Goal: Answer question/provide support

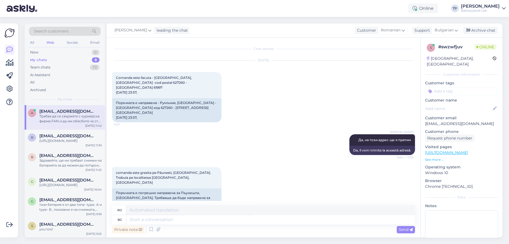
scroll to position [322, 0]
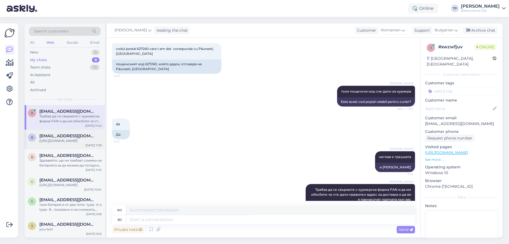
click at [73, 134] on span "[EMAIL_ADDRESS][DOMAIN_NAME]" at bounding box center [67, 136] width 57 height 5
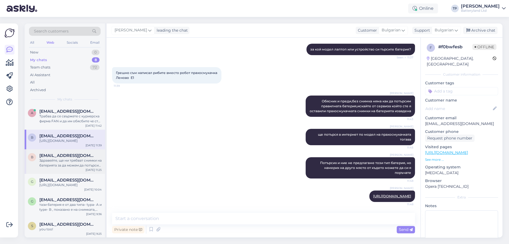
click at [65, 153] on span "[EMAIL_ADDRESS][DOMAIN_NAME]" at bounding box center [67, 155] width 57 height 5
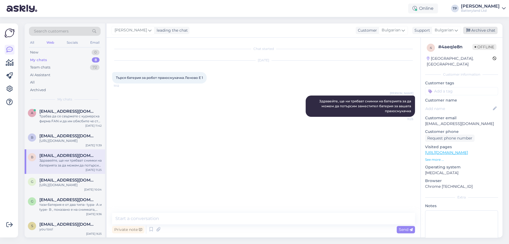
drag, startPoint x: 65, startPoint y: 149, endPoint x: 473, endPoint y: 29, distance: 425.0
click at [473, 29] on div "Archive chat" at bounding box center [480, 30] width 34 height 7
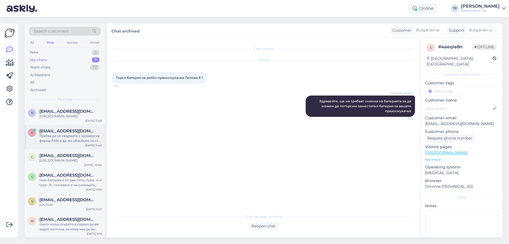
click at [36, 132] on div "a [EMAIL_ADDRESS][DOMAIN_NAME] Трабва да се свържете с куриерска фирма FAN и да…" at bounding box center [65, 136] width 74 height 15
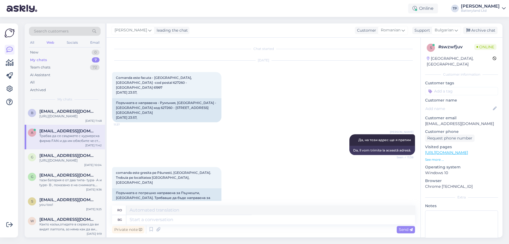
scroll to position [322, 0]
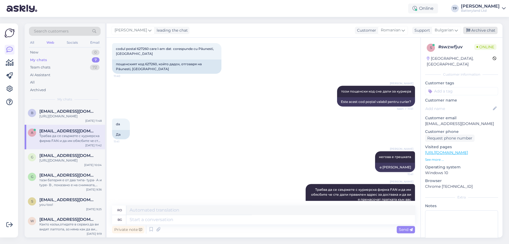
click at [473, 30] on div "Archive chat" at bounding box center [480, 30] width 34 height 7
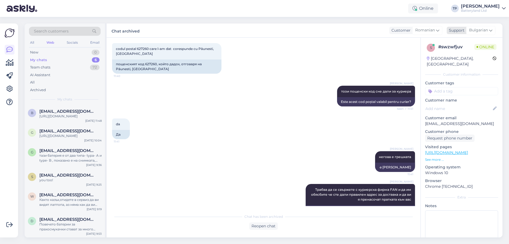
scroll to position [317, 0]
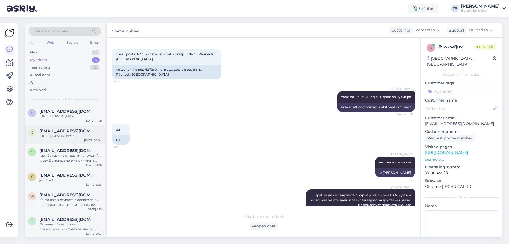
click at [70, 134] on div "[EMAIL_ADDRESS][DOMAIN_NAME] [URL][DOMAIN_NAME]" at bounding box center [70, 134] width 62 height 10
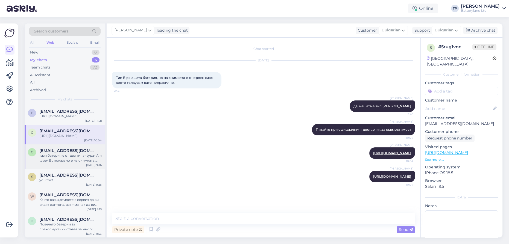
click at [60, 150] on div "[EMAIL_ADDRESS][DOMAIN_NAME] тази батерия е от два типа- typa- A и type- B , по…" at bounding box center [70, 155] width 62 height 15
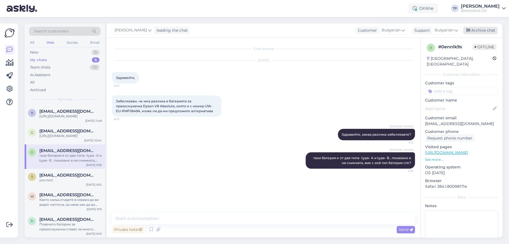
click at [492, 31] on div "Archive chat" at bounding box center [480, 30] width 34 height 7
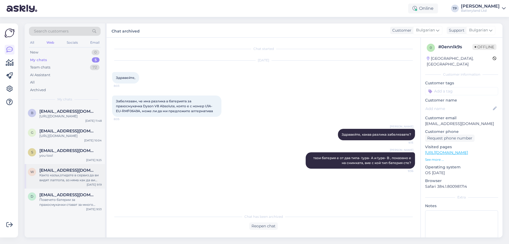
click at [54, 164] on div "w [EMAIL_ADDRESS][DOMAIN_NAME] Както казъх,отидете в сервиз да ви видят лаптопа…" at bounding box center [65, 176] width 80 height 25
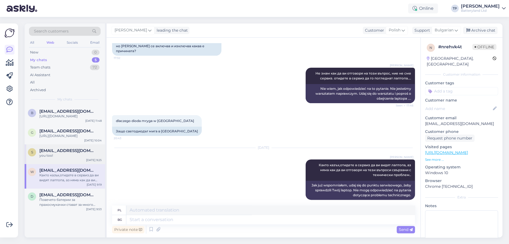
click at [59, 151] on div "[EMAIL_ADDRESS][DOMAIN_NAME] you too!" at bounding box center [70, 153] width 62 height 10
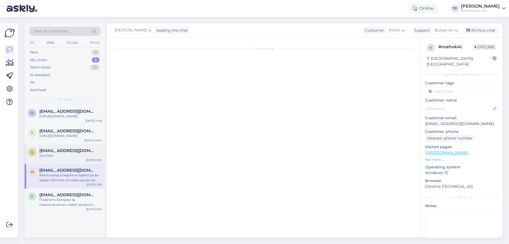
scroll to position [5, 0]
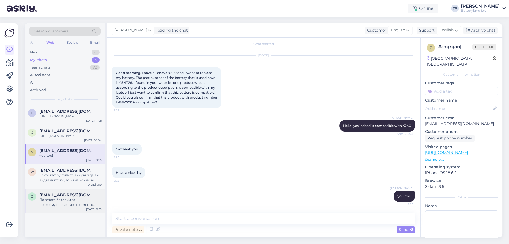
click at [59, 193] on div "[EMAIL_ADDRESS][DOMAIN_NAME] Повечето батерии за прахосмукачки стават за много …" at bounding box center [70, 200] width 62 height 15
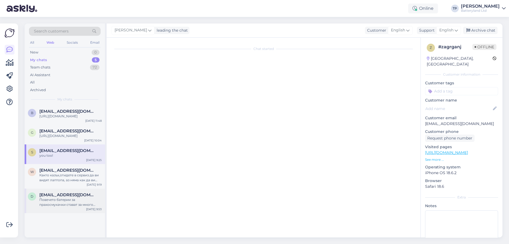
scroll to position [0, 0]
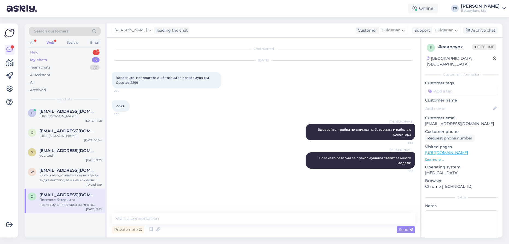
click at [81, 54] on div "New 1" at bounding box center [65, 53] width 72 height 8
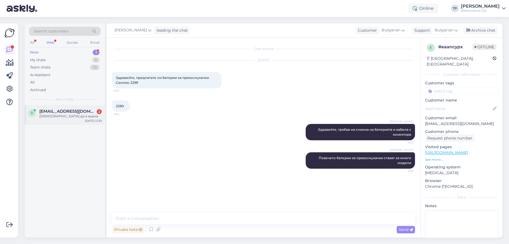
click at [79, 111] on div "[EMAIL_ADDRESS][DOMAIN_NAME] 2" at bounding box center [70, 111] width 62 height 5
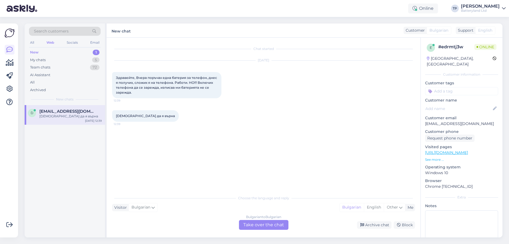
drag, startPoint x: 270, startPoint y: 224, endPoint x: 267, endPoint y: 222, distance: 3.6
click at [270, 223] on div "Bulgarian to Bulgarian Take over the chat" at bounding box center [263, 225] width 49 height 10
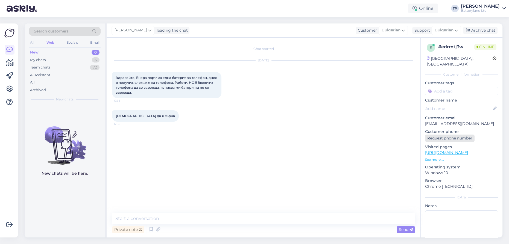
click at [441, 135] on div "Request phone number" at bounding box center [449, 138] width 49 height 7
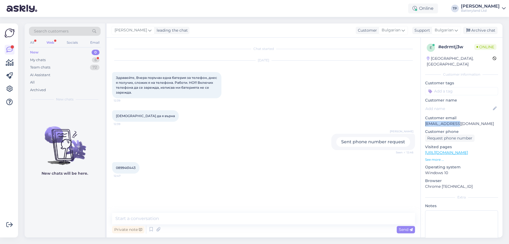
drag, startPoint x: 458, startPoint y: 118, endPoint x: 424, endPoint y: 118, distance: 34.2
click at [424, 118] on div "e # edrmtj3w Online [GEOGRAPHIC_DATA], [GEOGRAPHIC_DATA] Customer information C…" at bounding box center [461, 153] width 82 height 230
copy p "[EMAIL_ADDRESS][DOMAIN_NAME]"
drag, startPoint x: 444, startPoint y: 130, endPoint x: 422, endPoint y: 129, distance: 22.2
click at [422, 129] on div "e # edrmtj3w Online [GEOGRAPHIC_DATA], [GEOGRAPHIC_DATA] Customer information C…" at bounding box center [461, 152] width 82 height 229
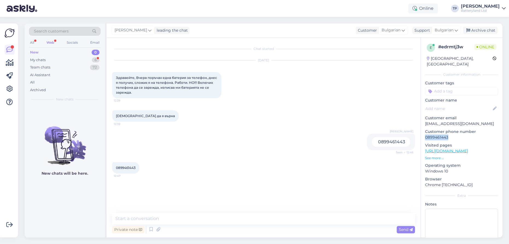
copy p "0899461443"
click at [192, 222] on textarea at bounding box center [263, 218] width 303 height 11
drag, startPoint x: 116, startPoint y: 191, endPoint x: 164, endPoint y: 191, distance: 47.8
click at [147, 191] on div "[FINANCIAL_ID] 12:53" at bounding box center [129, 191] width 35 height 11
copy div "[FINANCIAL_ID] 12:53"
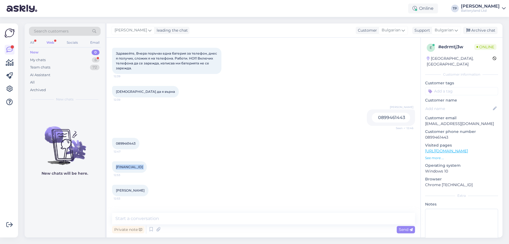
scroll to position [66, 0]
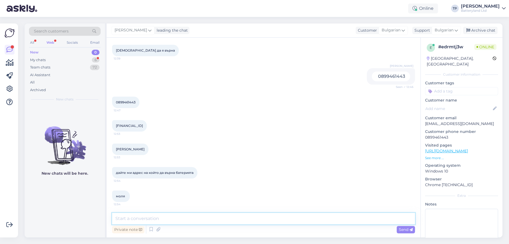
click at [139, 221] on textarea at bounding box center [263, 218] width 303 height 11
paste textarea "[EMAIL_ADDRESS][DOMAIN_NAME] 0888 818 226 България, [GEOGRAPHIC_DATA], ж.к. [PE…"
type textarea "[EMAIL_ADDRESS][DOMAIN_NAME] 0888 818 226 България, [GEOGRAPHIC_DATA], ж.к. [PE…"
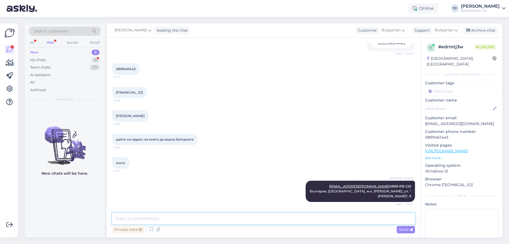
scroll to position [104, 0]
click at [64, 60] on div "My chats 6" at bounding box center [65, 60] width 72 height 8
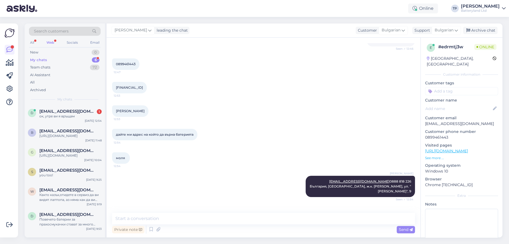
scroll to position [127, 0]
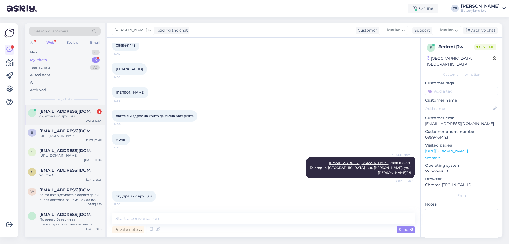
click at [81, 111] on div "[EMAIL_ADDRESS][DOMAIN_NAME] 1" at bounding box center [70, 111] width 62 height 5
drag, startPoint x: 116, startPoint y: 87, endPoint x: 160, endPoint y: 87, distance: 43.4
click at [148, 87] on div "[PERSON_NAME] 12:53" at bounding box center [130, 92] width 36 height 11
copy span "[PERSON_NAME]"
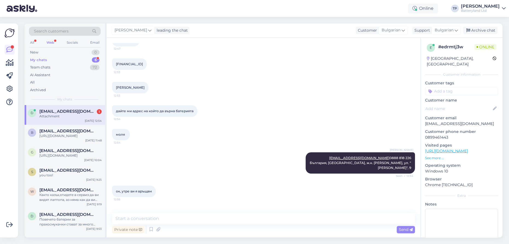
scroll to position [151, 0]
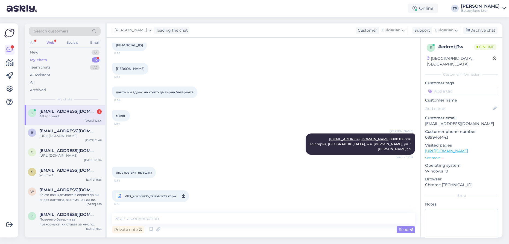
click at [141, 196] on span "VID_20250905_125640732.mp4" at bounding box center [150, 196] width 51 height 7
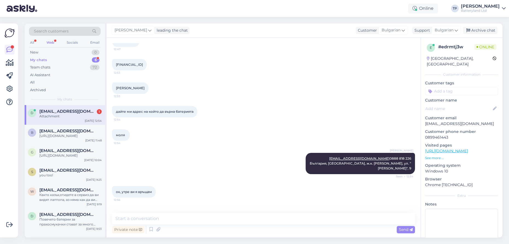
scroll to position [151, 0]
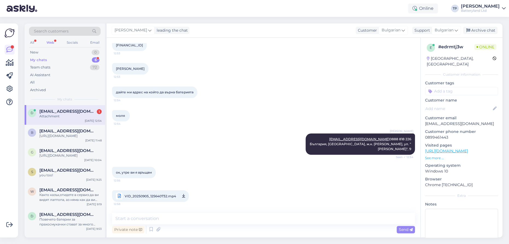
drag, startPoint x: 70, startPoint y: 110, endPoint x: 70, endPoint y: 108, distance: 2.8
click at [70, 109] on span "[EMAIL_ADDRESS][DOMAIN_NAME]" at bounding box center [67, 111] width 57 height 5
drag, startPoint x: 64, startPoint y: 221, endPoint x: 63, endPoint y: 209, distance: 12.0
click at [64, 221] on div "d [EMAIL_ADDRESS][DOMAIN_NAME] Attachment [DATE] 12:54 b [EMAIL_ADDRESS][DOMAIN…" at bounding box center [65, 171] width 80 height 133
